Goal: Check status: Check status

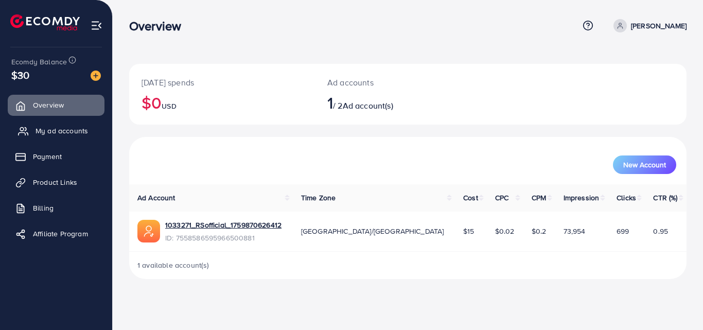
click at [62, 129] on span "My ad accounts" at bounding box center [62, 131] width 53 height 10
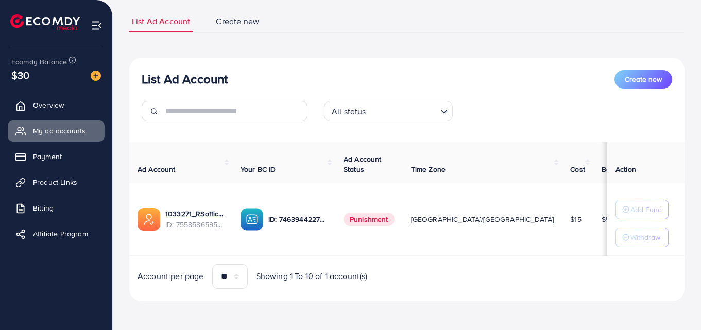
drag, startPoint x: 450, startPoint y: 251, endPoint x: 532, endPoint y: 249, distance: 81.4
click at [532, 249] on tr "1033271_RSofficial_1759870626412 ID: 7558586595966500881 ID: 746394422729962292…" at bounding box center [488, 219] width 719 height 73
click at [462, 257] on div "Ad Account Your BC ID Ad Account Status Time Zone Cost Balance Auto top-up Thre…" at bounding box center [406, 215] width 555 height 147
drag, startPoint x: 427, startPoint y: 253, endPoint x: 449, endPoint y: 255, distance: 22.3
click at [449, 255] on div "Ad Account Your BC ID Ad Account Status Time Zone Cost Balance Auto top-up Thre…" at bounding box center [406, 199] width 555 height 114
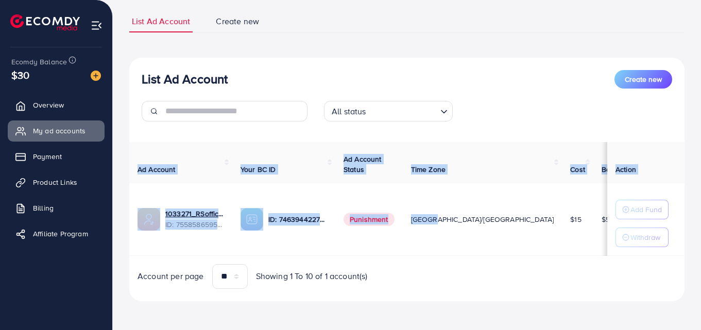
click at [562, 243] on td "$15" at bounding box center [577, 219] width 31 height 73
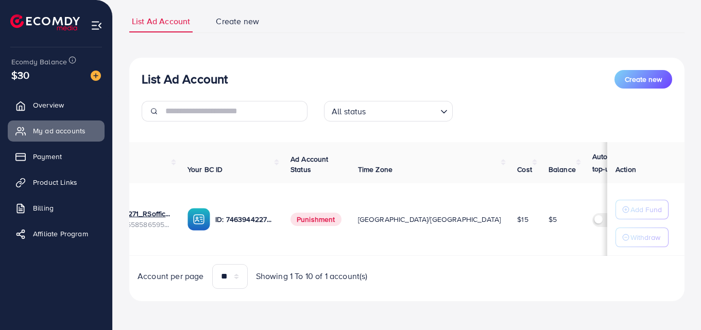
scroll to position [0, 54]
click at [328, 217] on span "Punishment" at bounding box center [315, 219] width 51 height 13
